Goal: Information Seeking & Learning: Learn about a topic

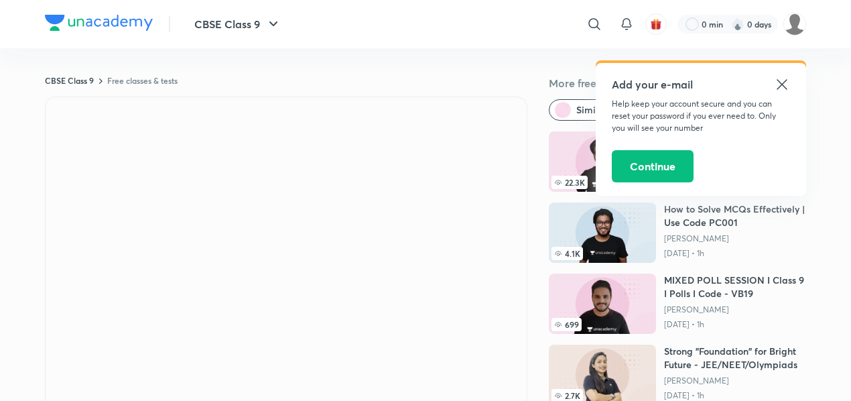
click at [782, 78] on icon at bounding box center [782, 84] width 16 height 16
